Goal: Find specific page/section: Find specific page/section

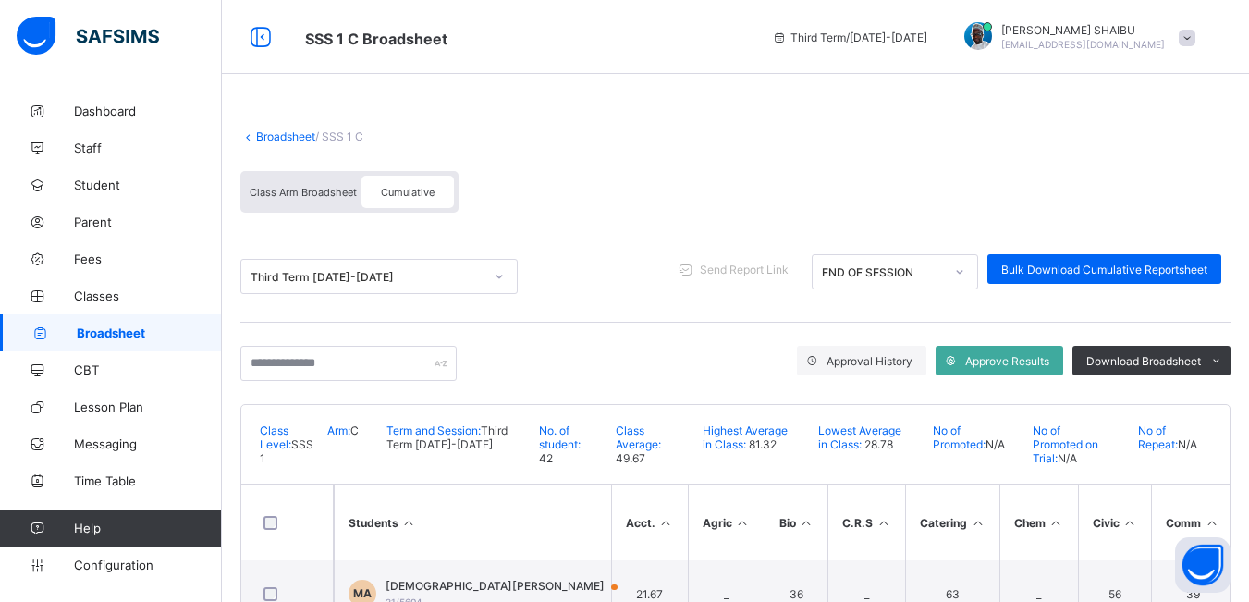
click at [265, 136] on link "Broadsheet" at bounding box center [285, 136] width 59 height 14
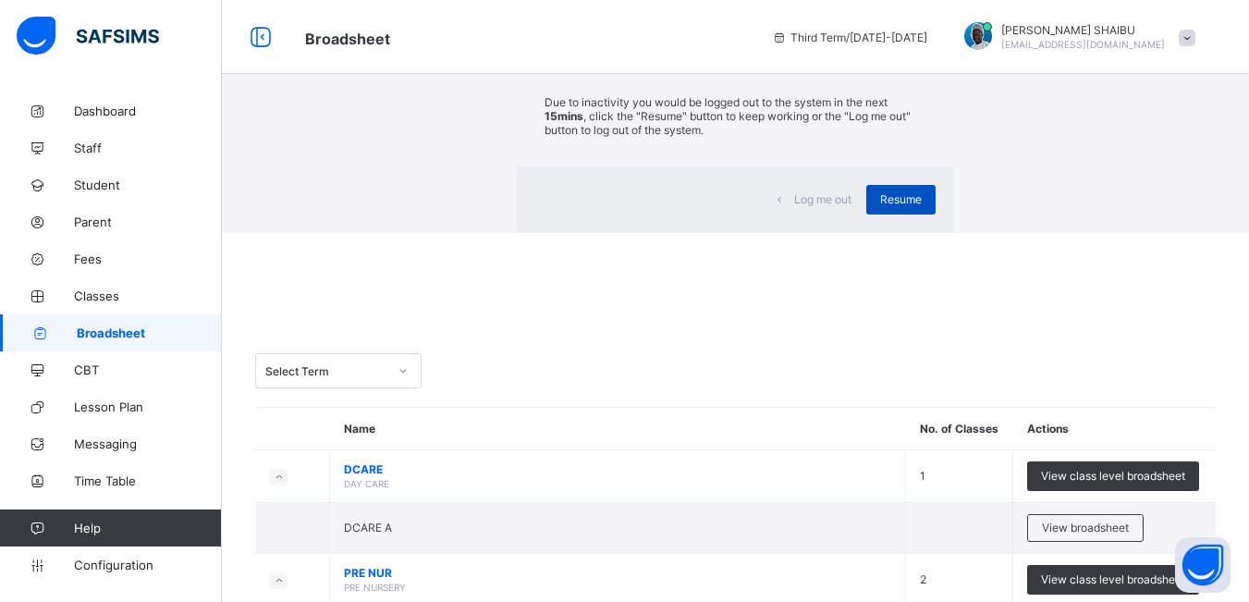
click at [880, 206] on span "Resume" at bounding box center [901, 199] width 42 height 14
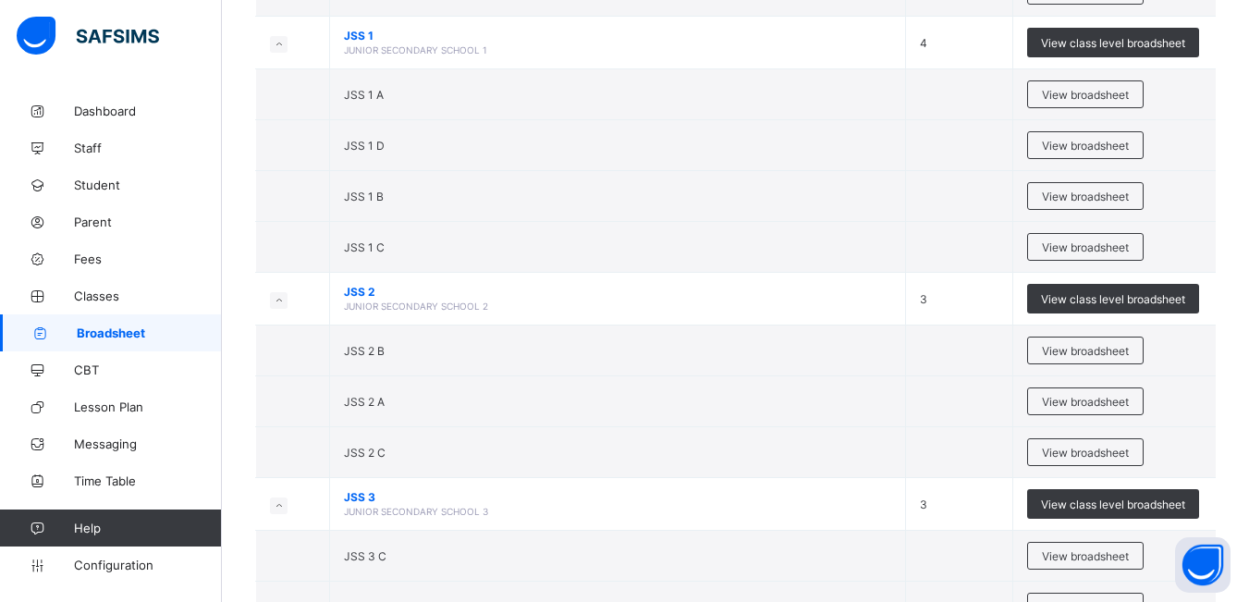
scroll to position [1646, 0]
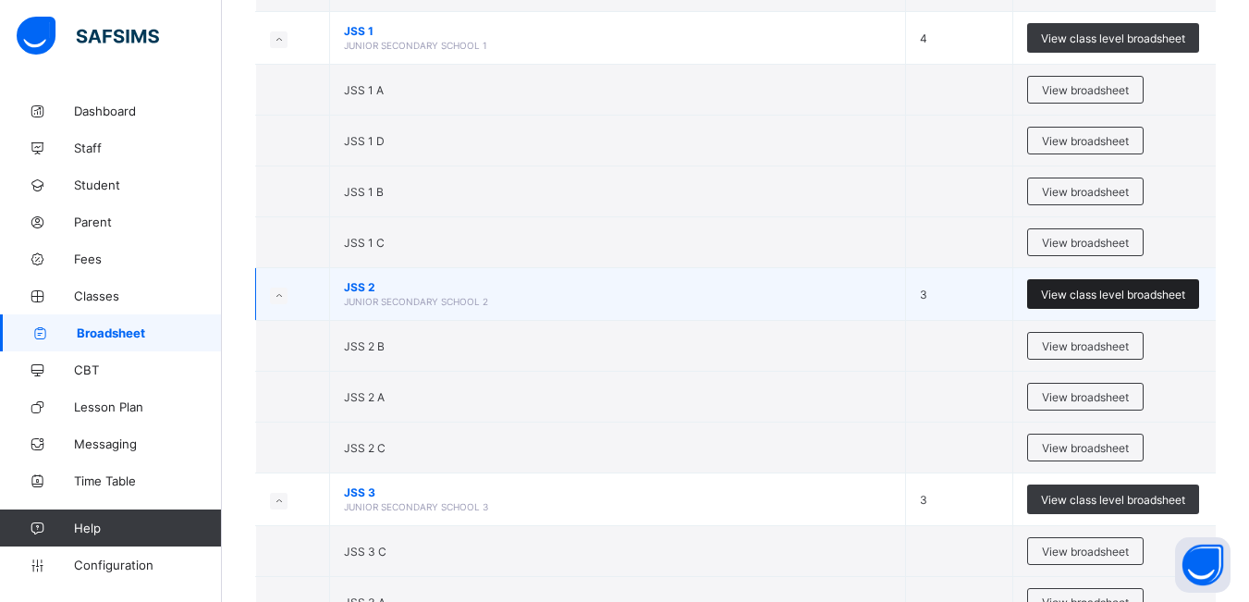
click at [1095, 292] on span "View class level broadsheet" at bounding box center [1113, 295] width 144 height 14
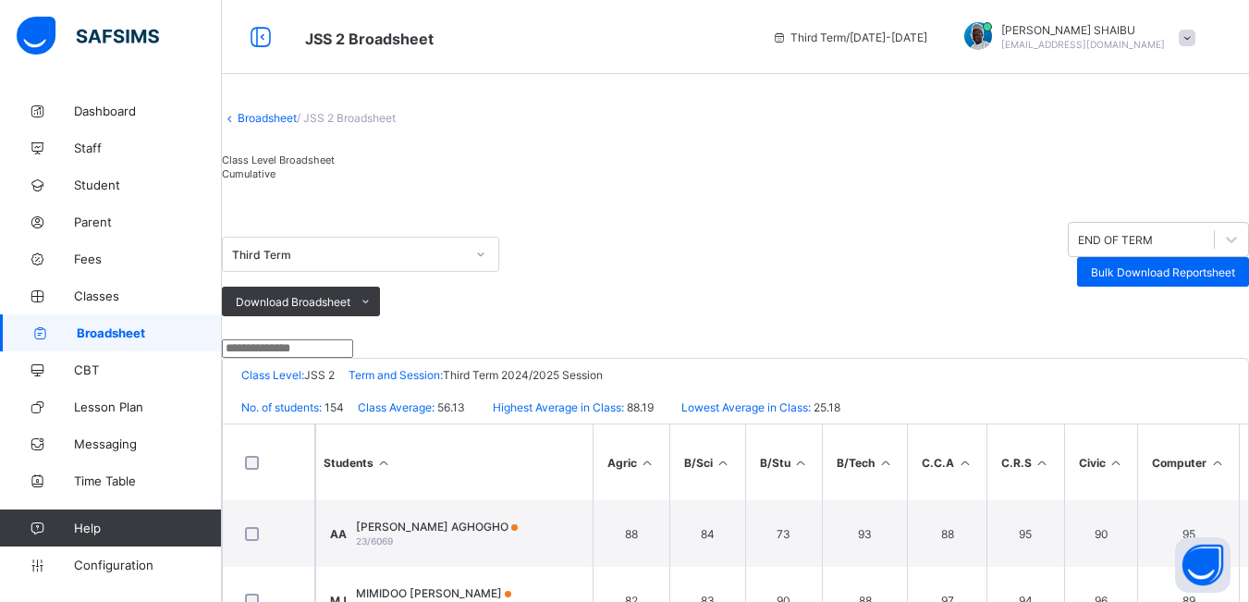
click at [275, 180] on span "Cumulative" at bounding box center [249, 173] width 54 height 13
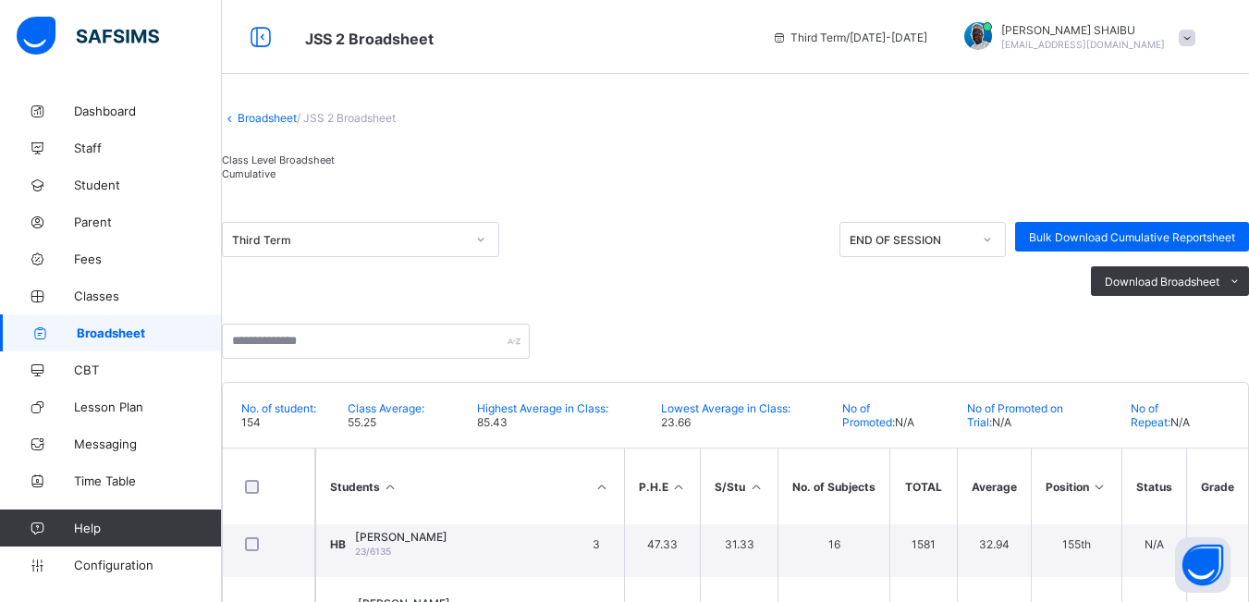
click at [267, 125] on link "Broadsheet" at bounding box center [267, 118] width 59 height 14
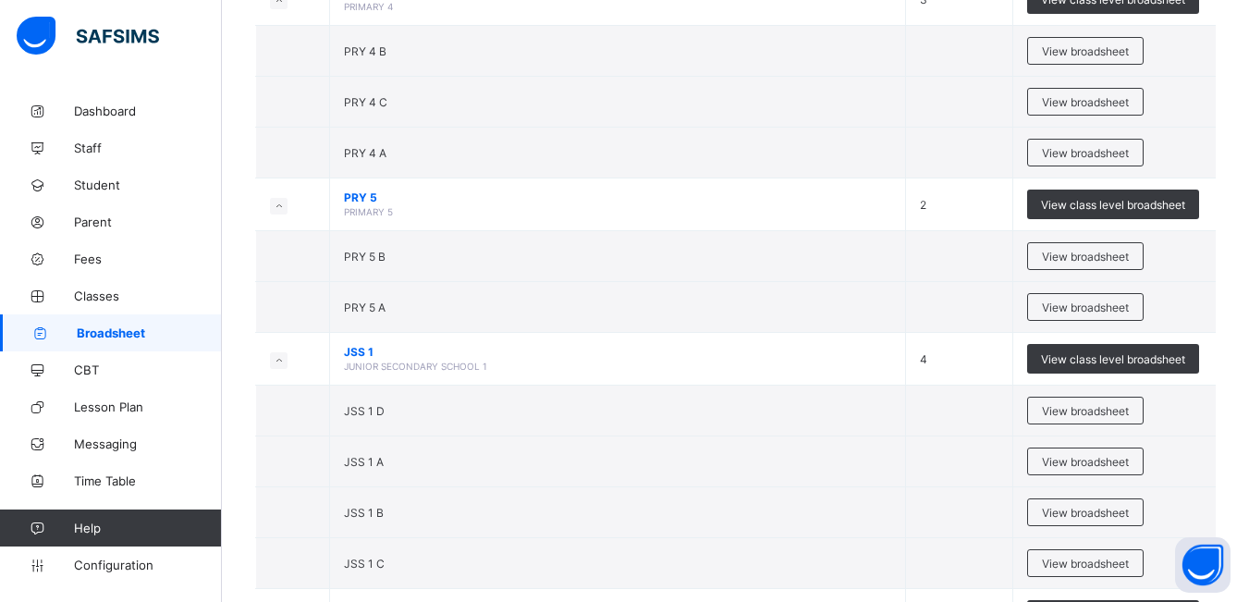
scroll to position [1342, 0]
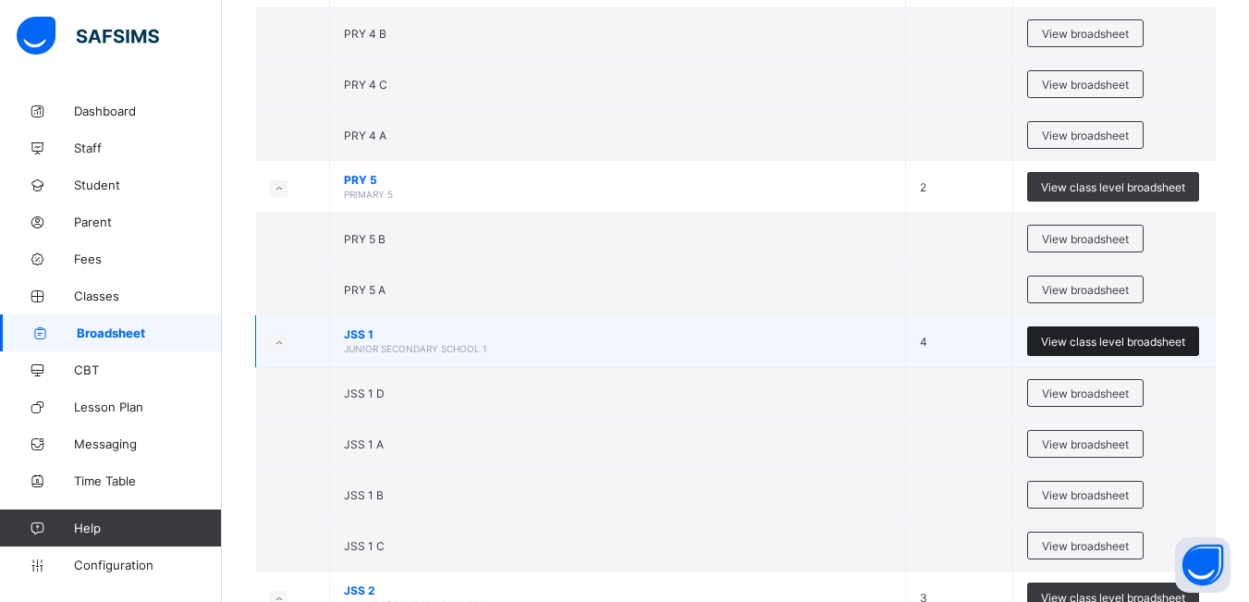
click at [1107, 340] on span "View class level broadsheet" at bounding box center [1113, 342] width 144 height 14
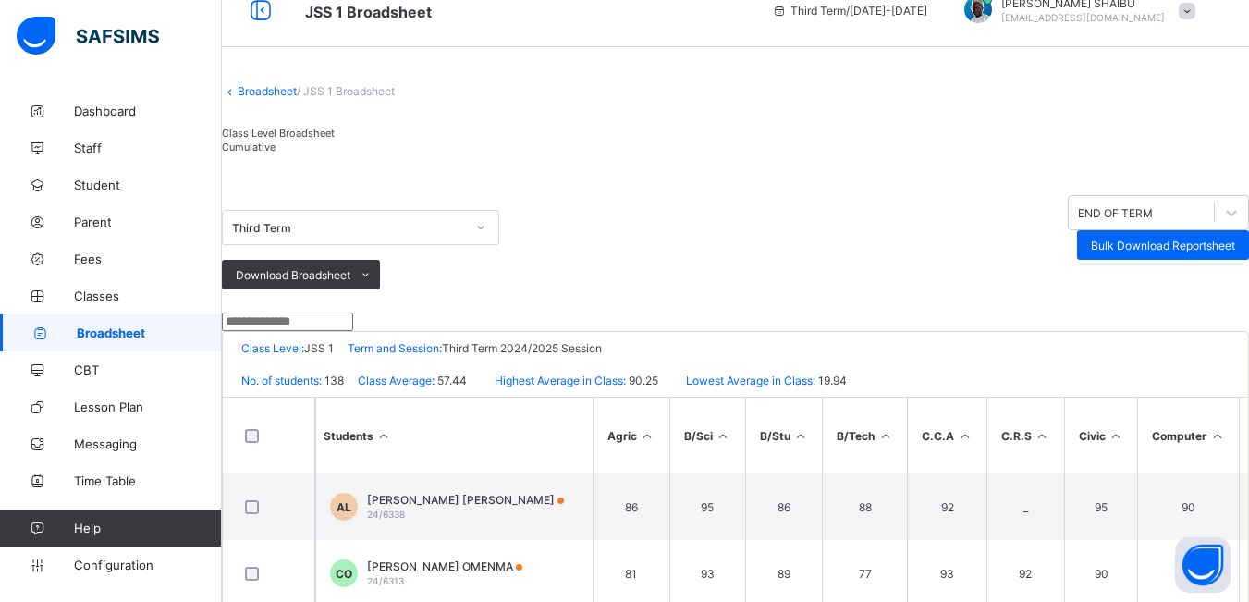
scroll to position [10, 0]
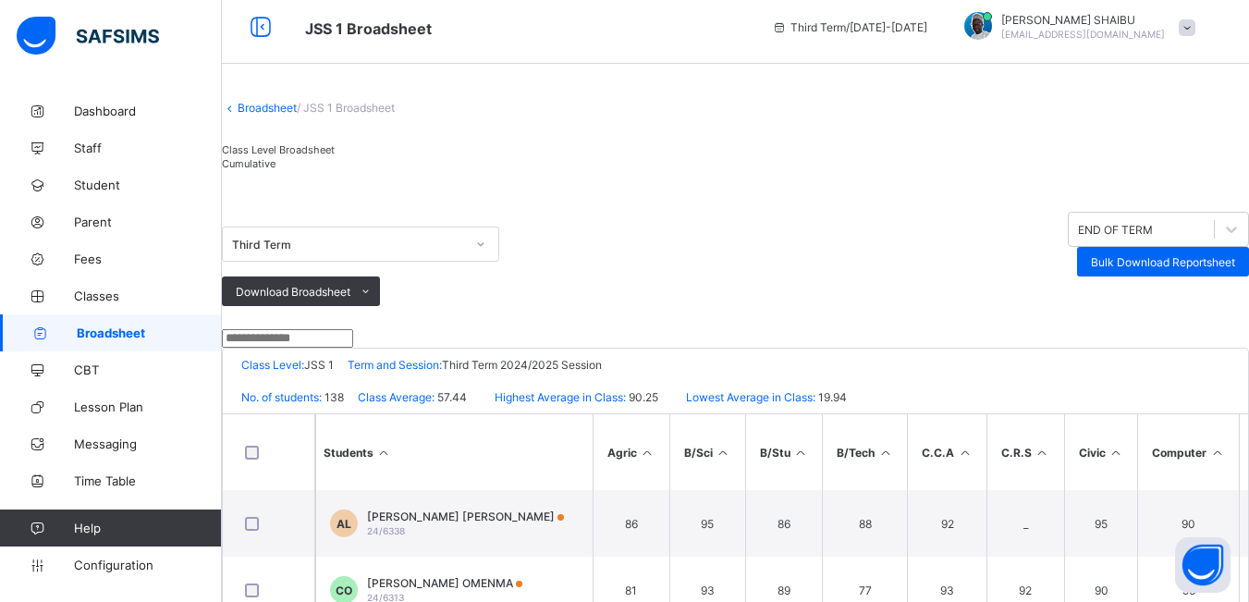
click at [275, 170] on span "Cumulative" at bounding box center [249, 163] width 54 height 13
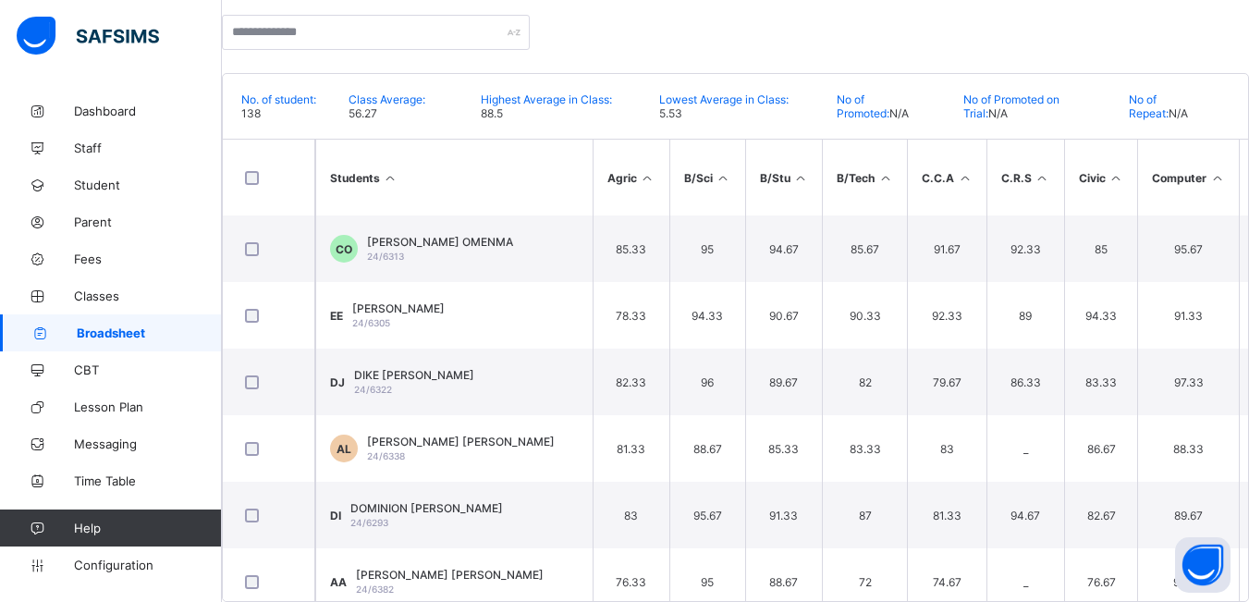
scroll to position [397, 0]
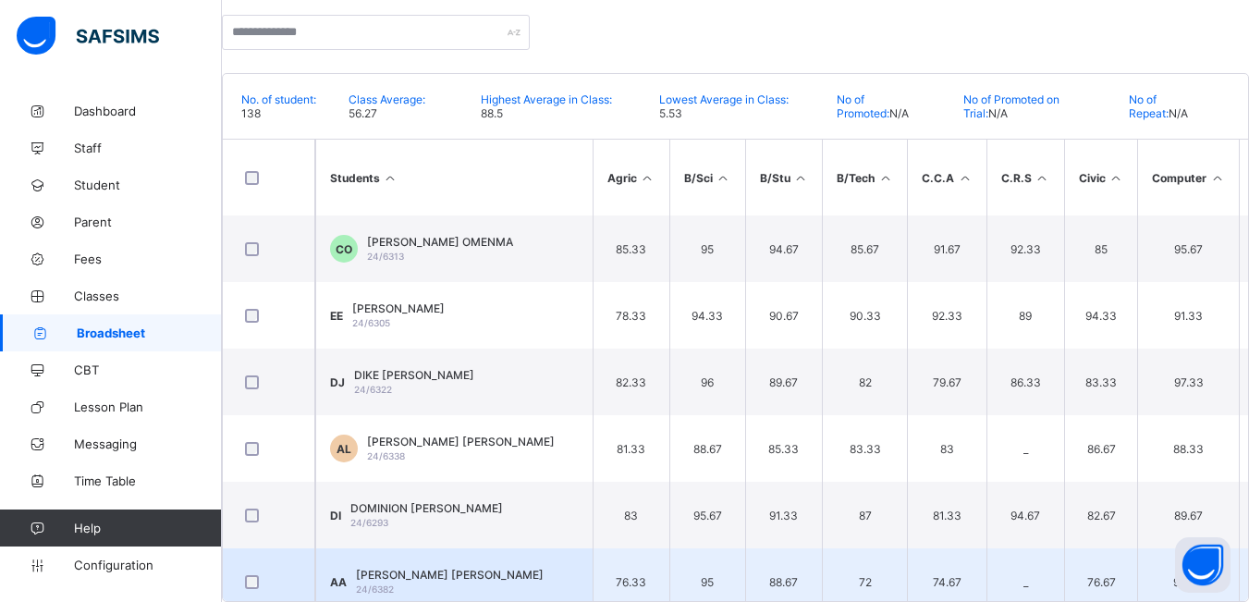
drag, startPoint x: 634, startPoint y: 558, endPoint x: 819, endPoint y: 551, distance: 185.0
click at [1137, 551] on td "98.33" at bounding box center [1188, 581] width 102 height 67
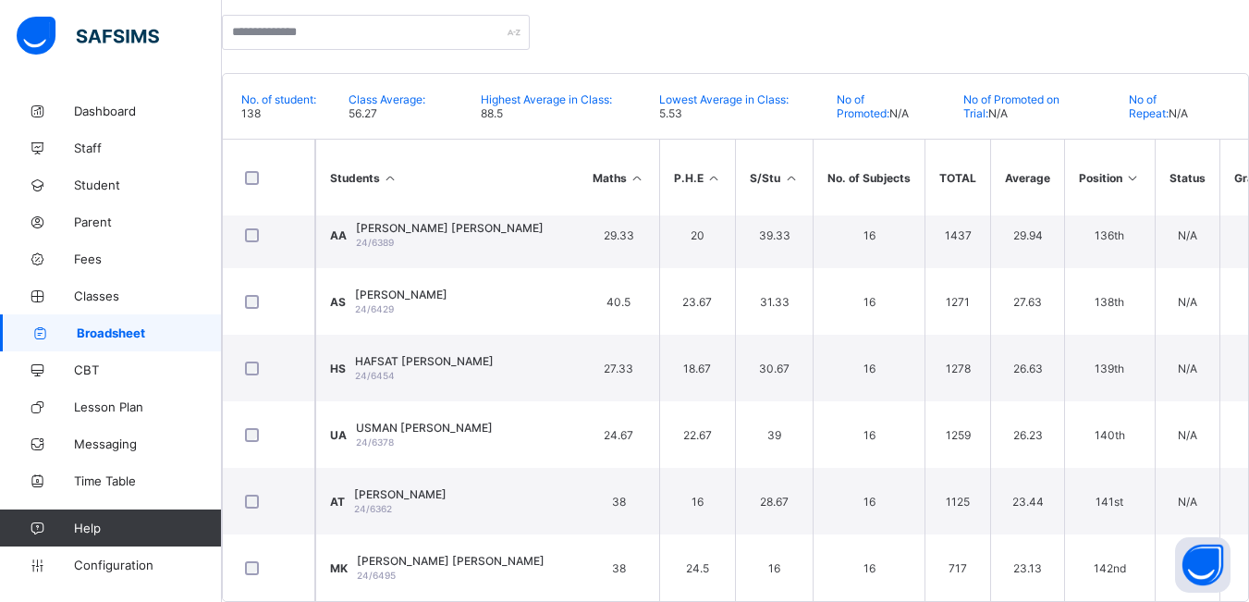
scroll to position [8807, 1267]
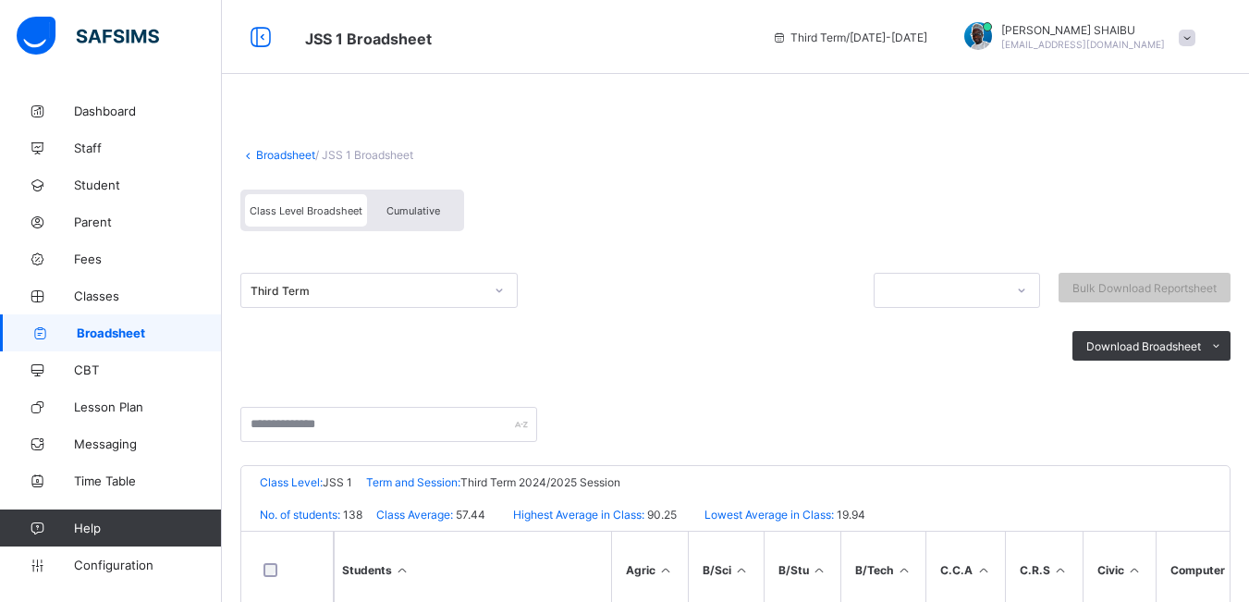
scroll to position [54, 0]
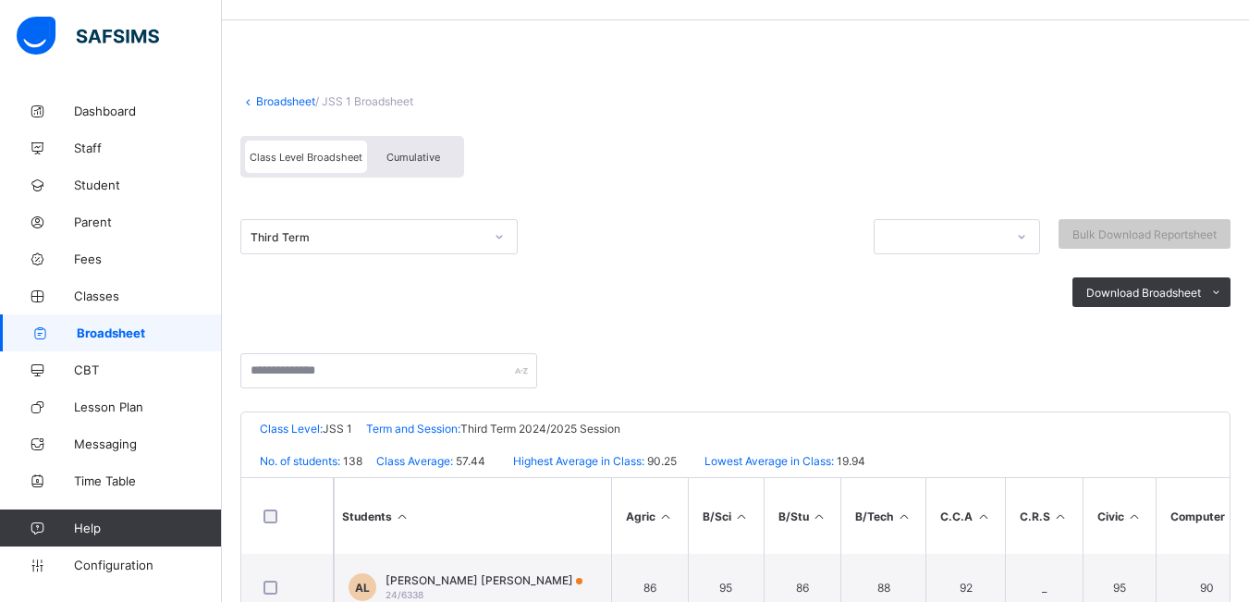
click at [409, 156] on span "Cumulative" at bounding box center [413, 157] width 54 height 13
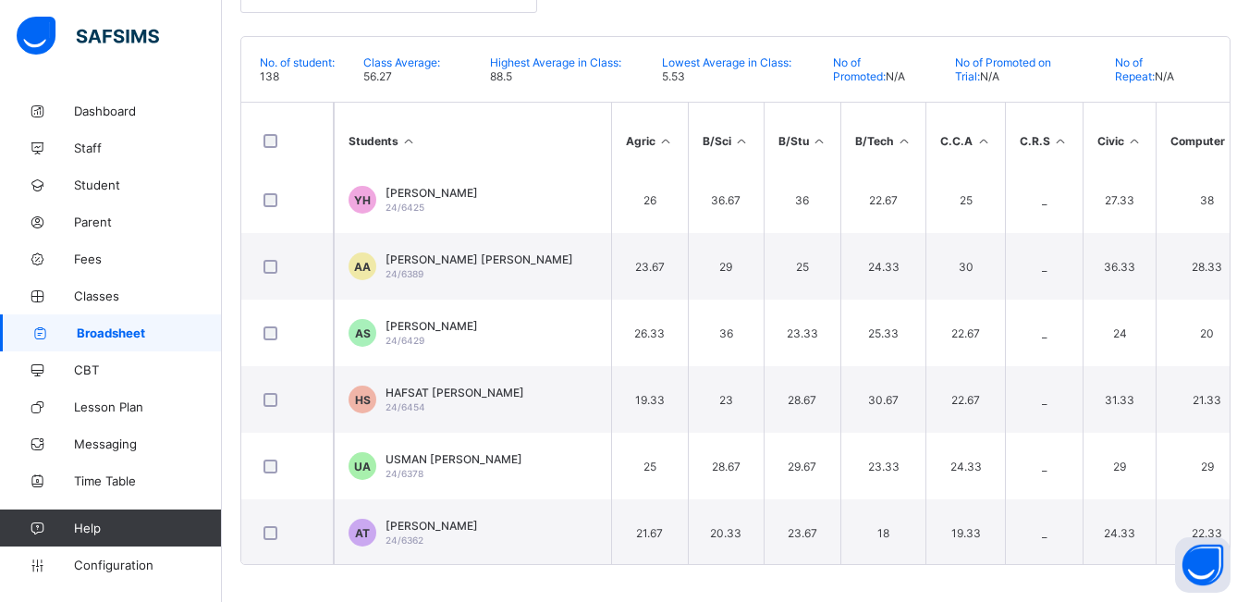
scroll to position [8807, 0]
